Goal: Find specific page/section: Find specific page/section

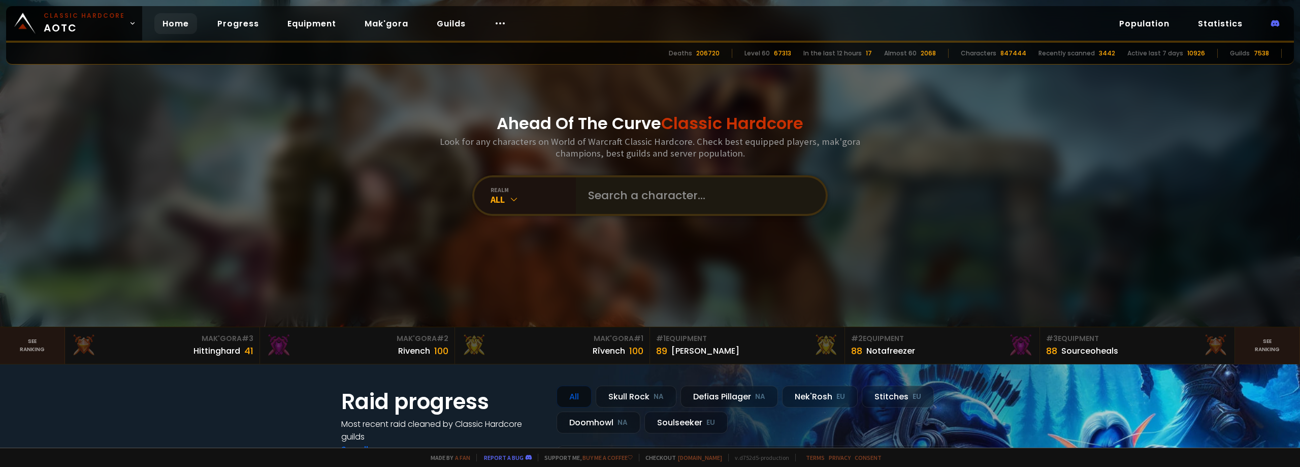
drag, startPoint x: 651, startPoint y: 221, endPoint x: 662, endPoint y: 197, distance: 26.6
click at [652, 221] on div "Ahead Of The Curve Classic Hardcore Look for any characters on World of Warcraf…" at bounding box center [650, 163] width 612 height 327
click at [662, 197] on input "text" at bounding box center [698, 195] width 232 height 37
type input "Mollymouse"
